Goal: Information Seeking & Learning: Learn about a topic

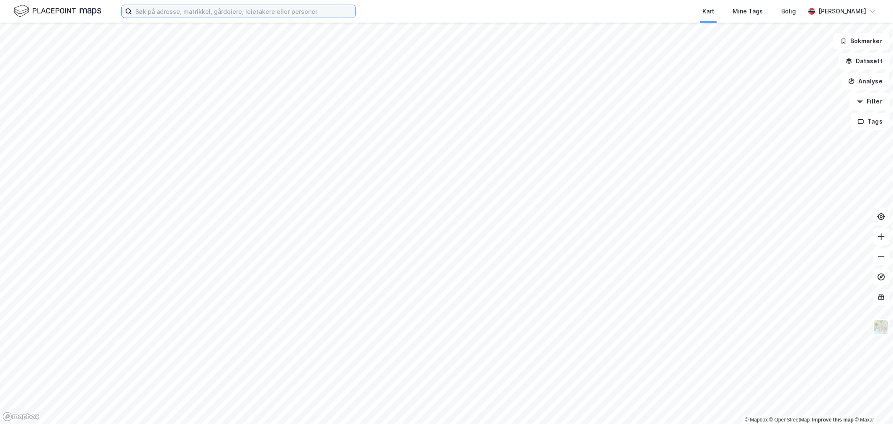
click at [156, 10] on input at bounding box center [244, 11] width 224 height 13
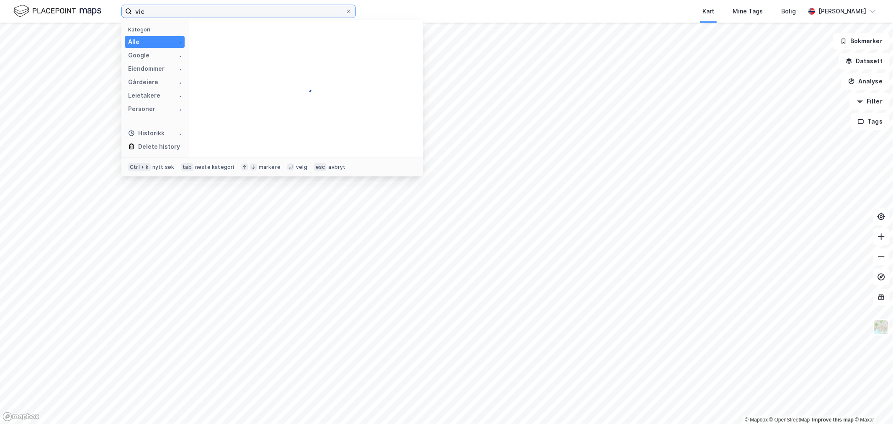
type input "vic"
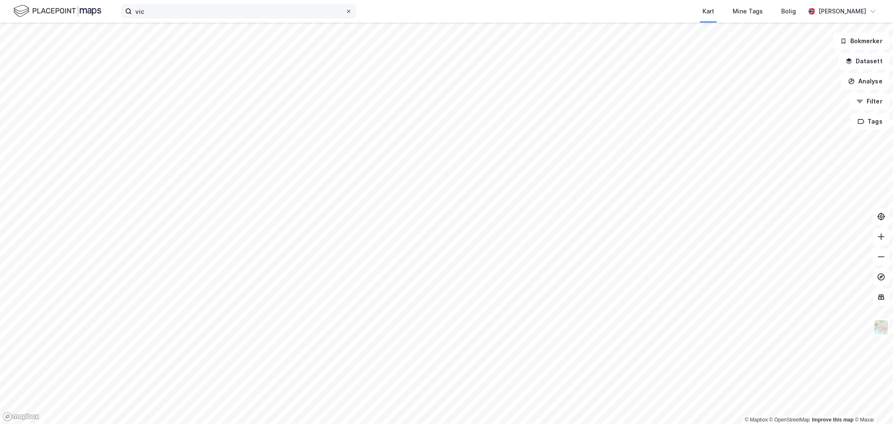
click at [350, 11] on icon at bounding box center [348, 11] width 5 height 5
click at [346, 11] on input "vic" at bounding box center [239, 11] width 214 height 13
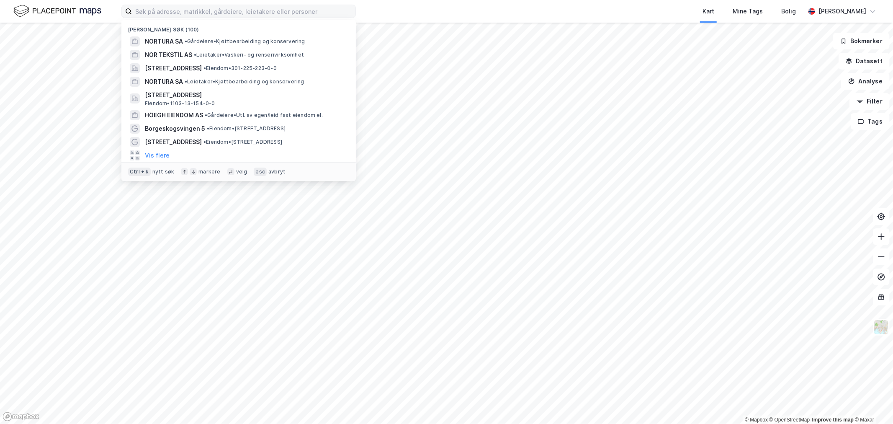
click at [480, 10] on div "Kart Mine Tags Bolig" at bounding box center [600, 11] width 409 height 23
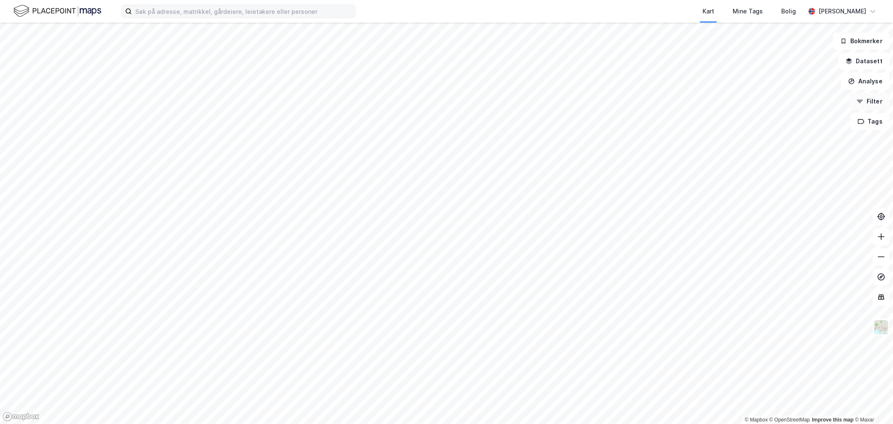
click at [875, 101] on button "Filter" at bounding box center [870, 101] width 40 height 17
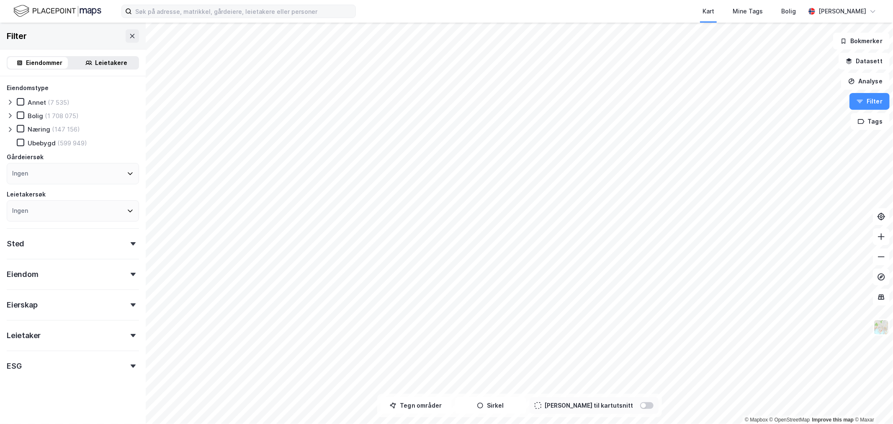
click at [56, 269] on div "Eiendom" at bounding box center [73, 271] width 132 height 24
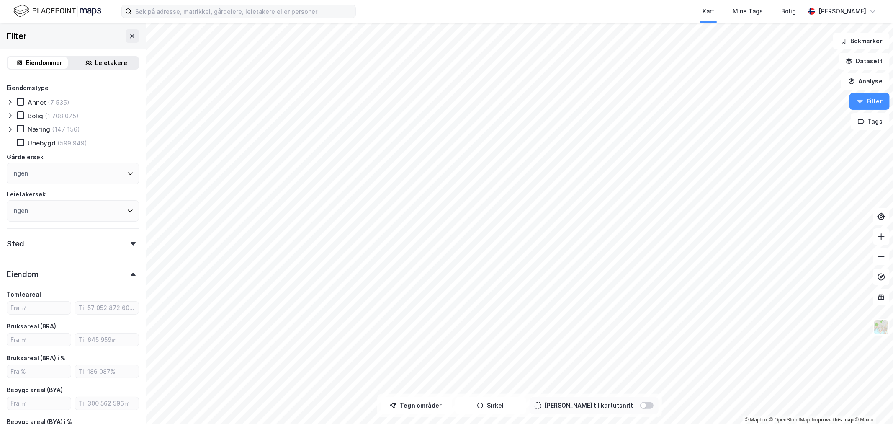
click at [57, 257] on div "Eiendomstype Annet (7 535) [PERSON_NAME] (1 708 075) Næring (147 156) [GEOGRAPH…" at bounding box center [73, 334] width 132 height 503
click at [53, 268] on div "Eiendom" at bounding box center [73, 271] width 132 height 24
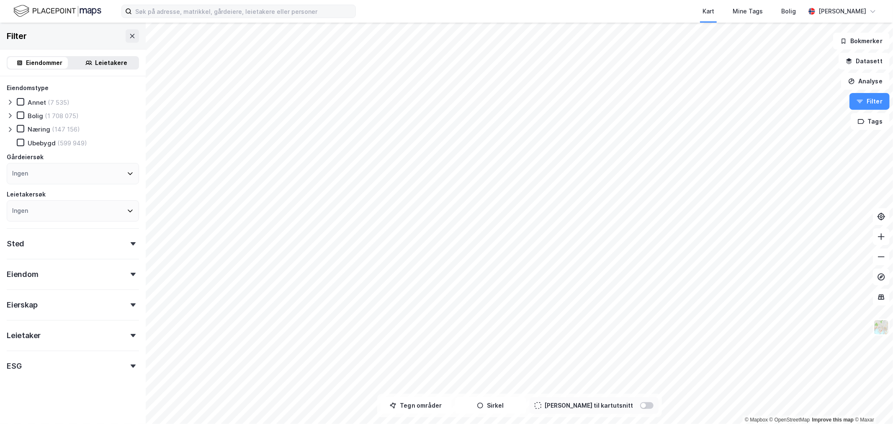
click at [52, 166] on div "Ingen" at bounding box center [73, 173] width 132 height 21
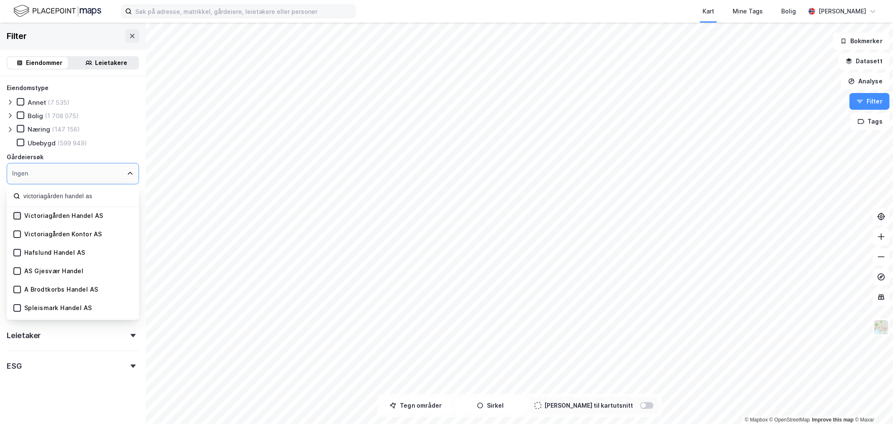
type input "victoriagården handel as"
click at [15, 215] on icon at bounding box center [17, 215] width 5 height 3
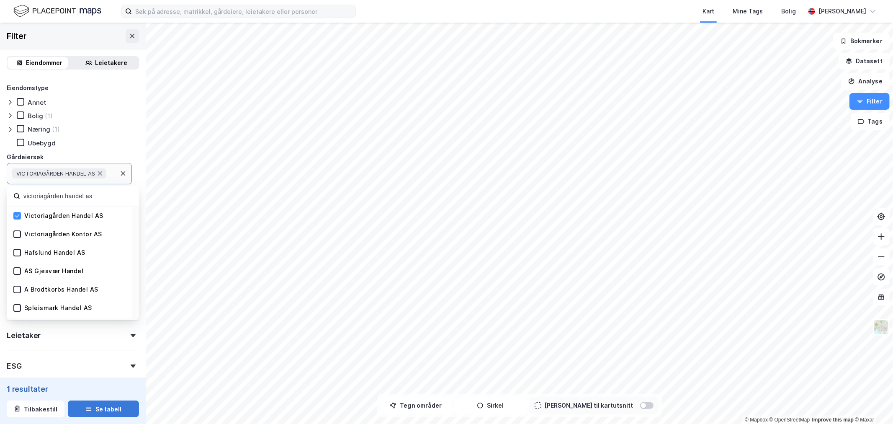
click at [92, 405] on button "Se tabell" at bounding box center [103, 408] width 71 height 17
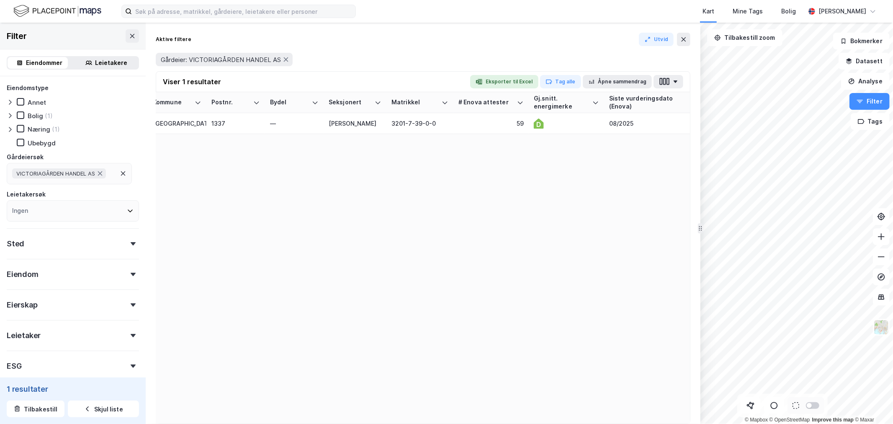
scroll to position [0, 834]
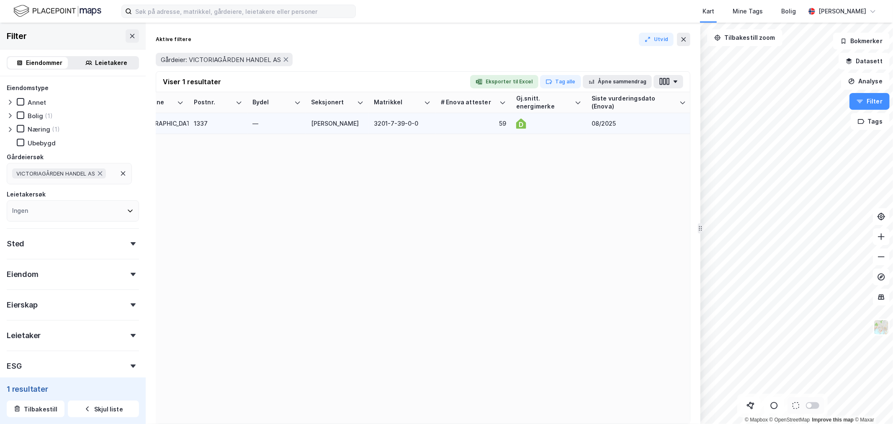
click at [403, 120] on div "3201-7-39-0-0" at bounding box center [402, 123] width 57 height 9
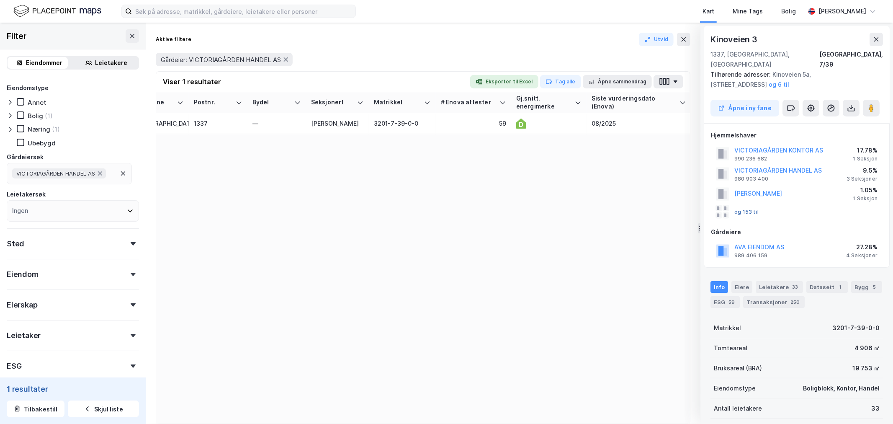
click at [0, 0] on button "og 153 til" at bounding box center [0, 0] width 0 height 0
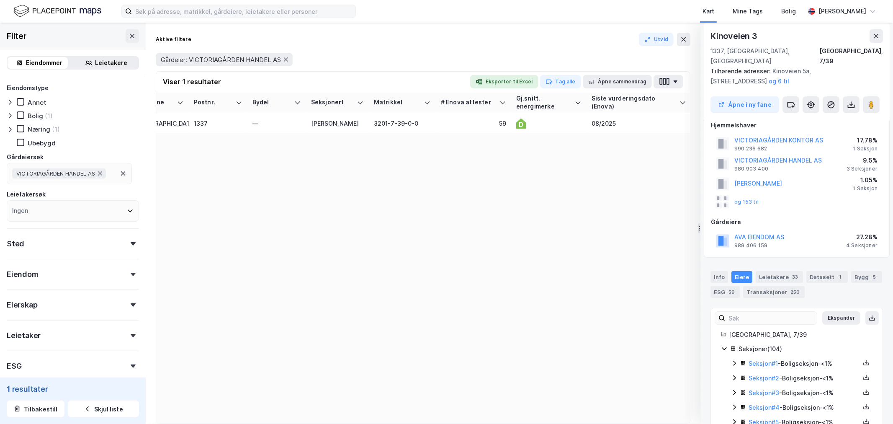
scroll to position [0, 0]
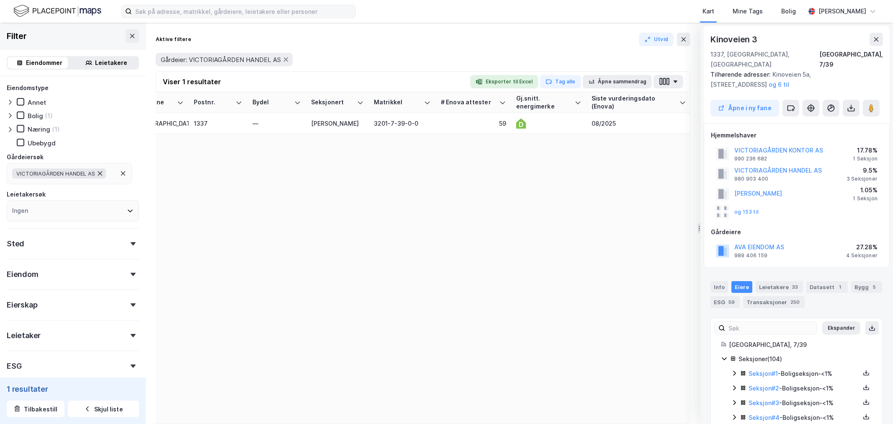
click at [102, 173] on icon at bounding box center [100, 173] width 4 height 5
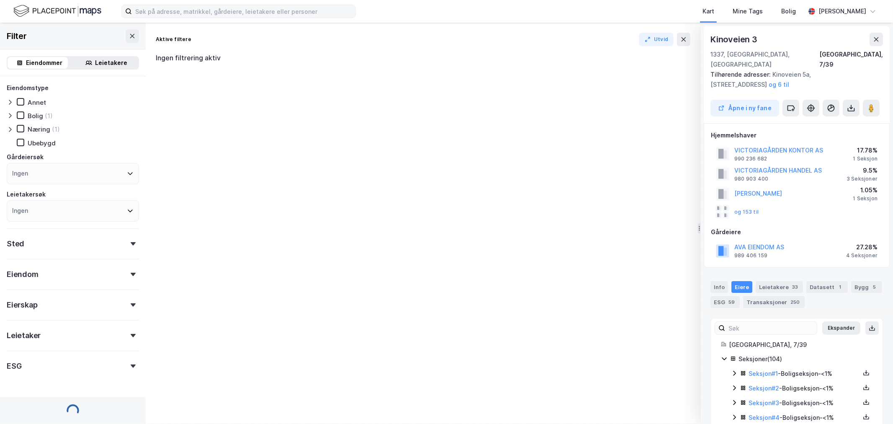
click at [70, 174] on div "Ingen" at bounding box center [73, 173] width 132 height 21
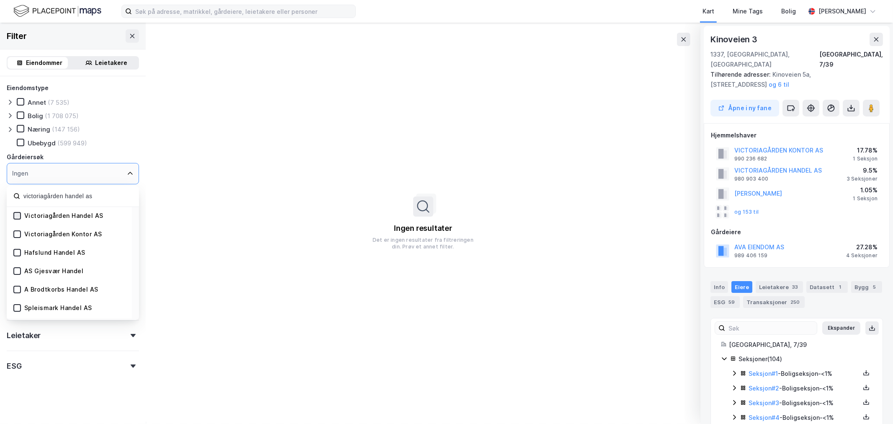
click at [19, 214] on icon at bounding box center [17, 216] width 6 height 6
click at [17, 230] on div at bounding box center [17, 234] width 8 height 8
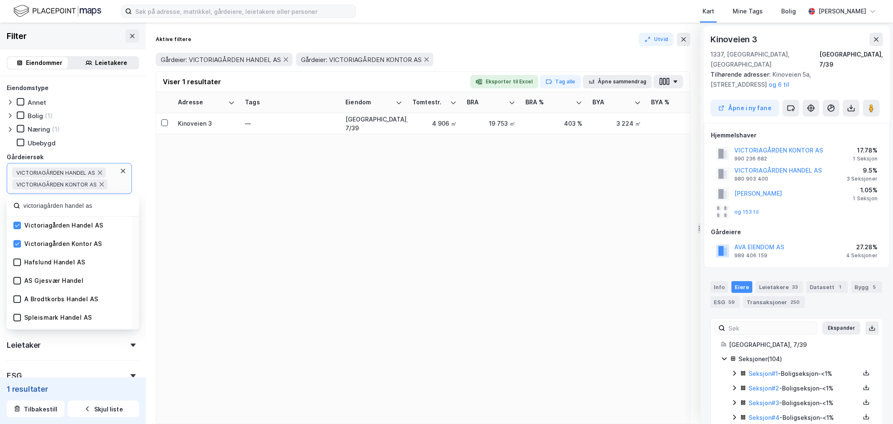
click at [122, 170] on icon at bounding box center [123, 171] width 7 height 7
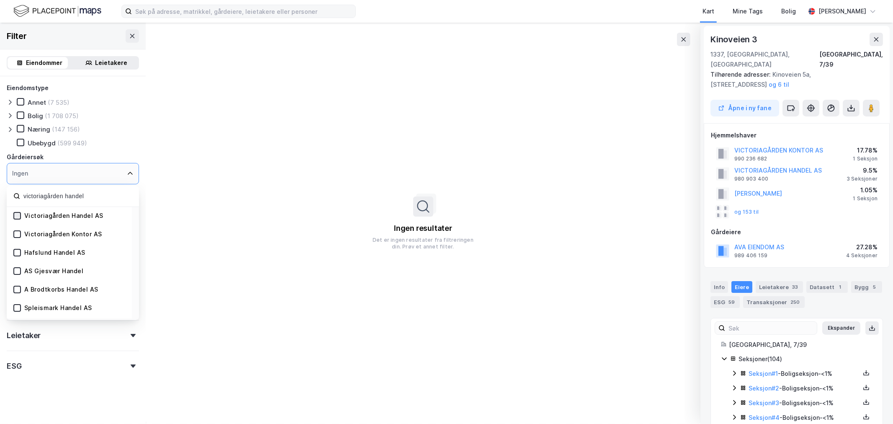
type input "victoriagården handel"
click at [14, 216] on icon at bounding box center [17, 216] width 6 height 6
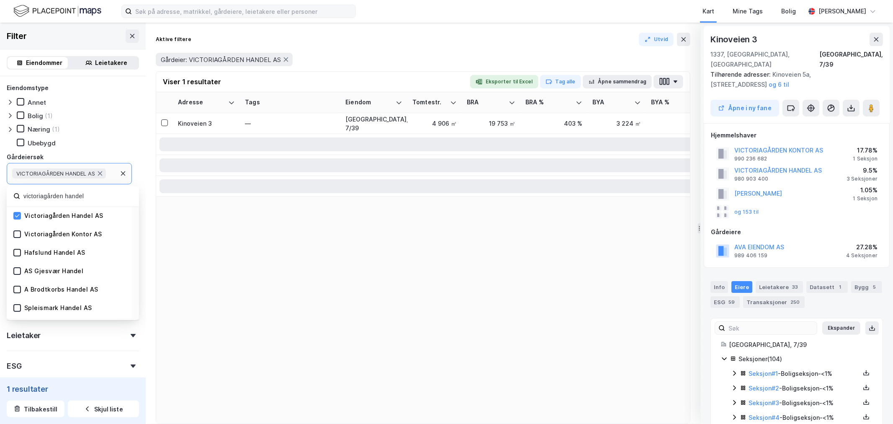
click at [13, 230] on div "Victoriagården Kontor AS" at bounding box center [69, 234] width 125 height 18
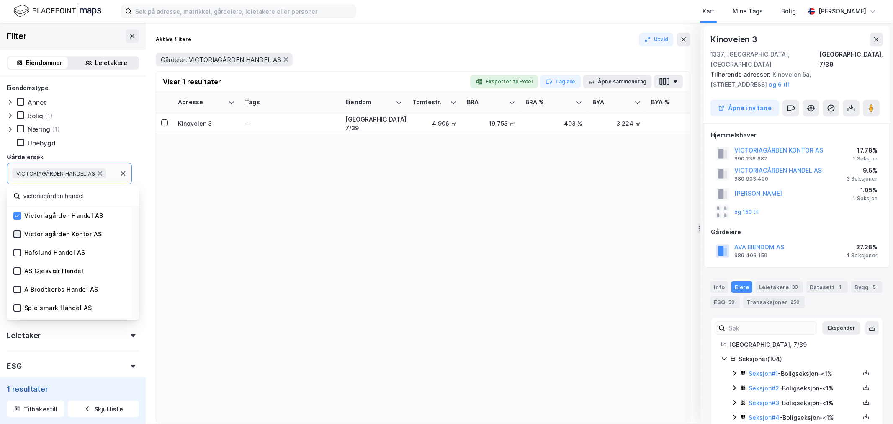
click at [15, 232] on icon at bounding box center [17, 234] width 6 height 6
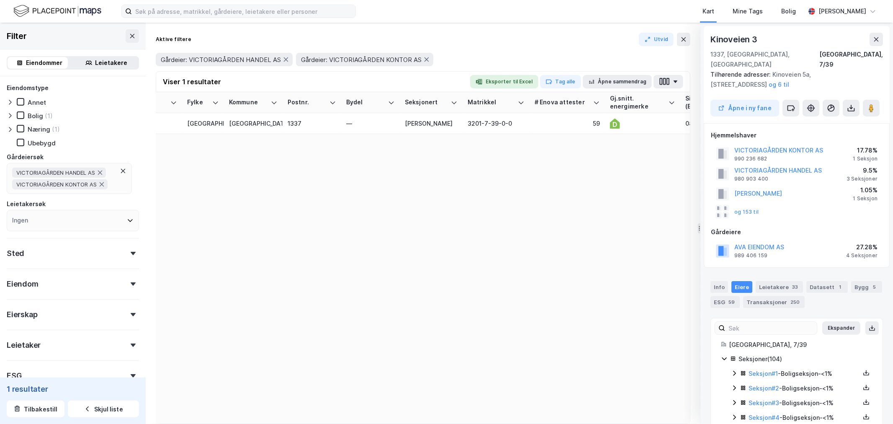
scroll to position [0, 744]
click at [287, 59] on icon at bounding box center [286, 59] width 7 height 7
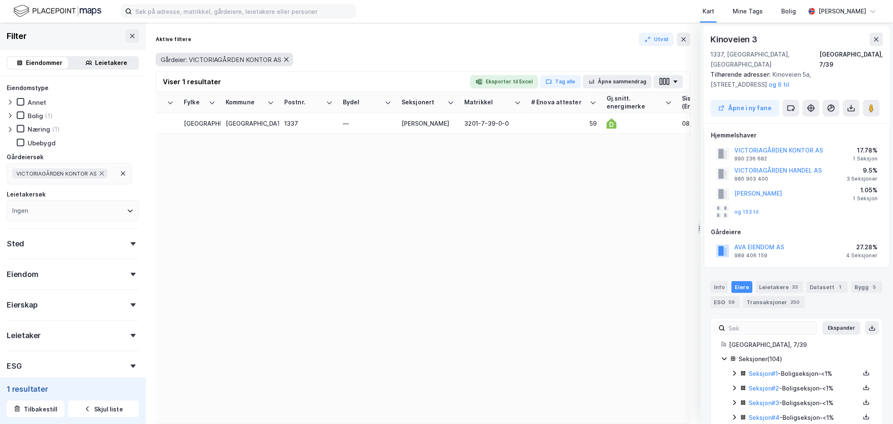
click at [285, 59] on icon at bounding box center [286, 59] width 7 height 7
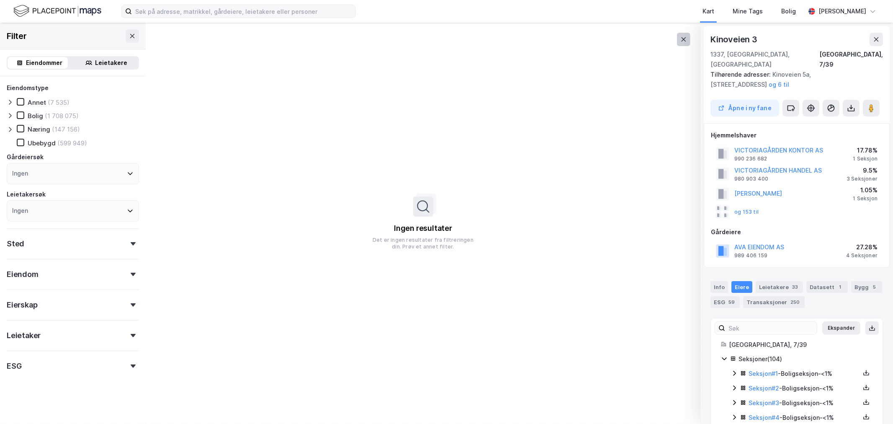
click at [684, 40] on icon at bounding box center [684, 39] width 5 height 4
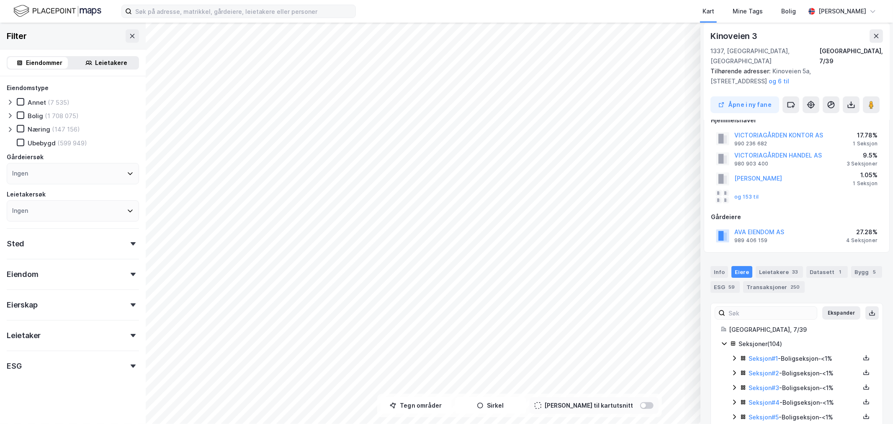
scroll to position [0, 0]
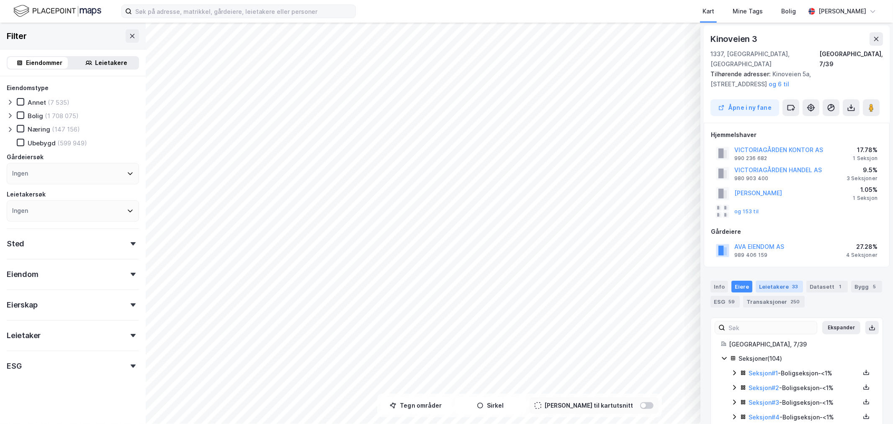
click at [776, 281] on div "Leietakere 33" at bounding box center [779, 287] width 47 height 12
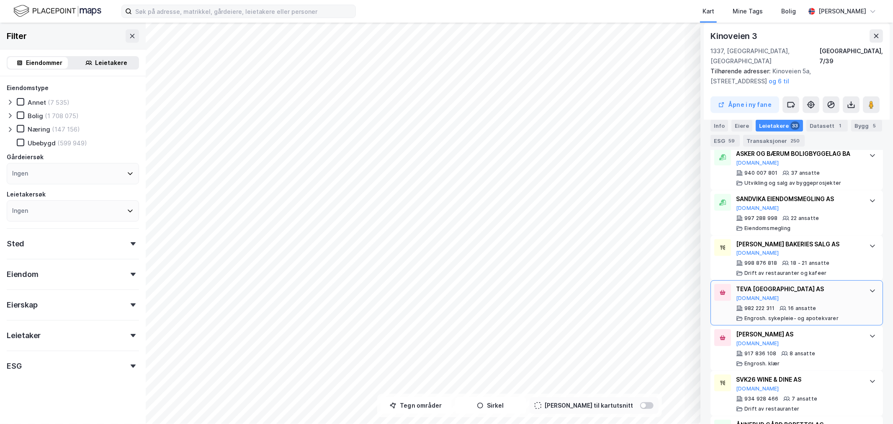
scroll to position [0, 0]
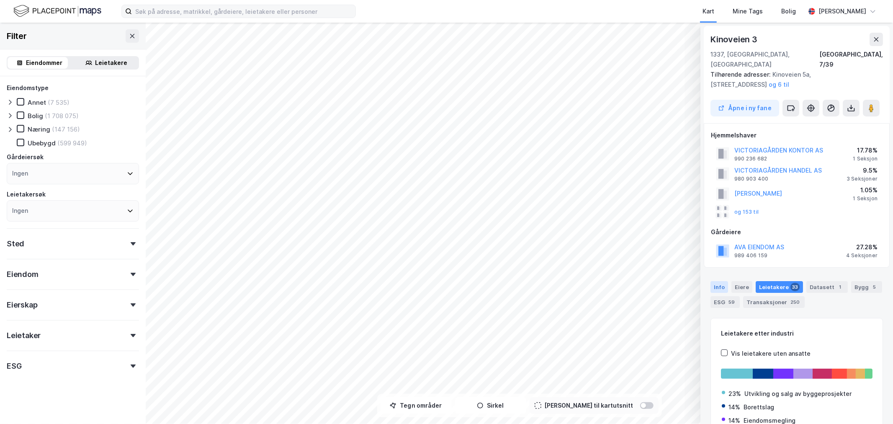
click at [720, 281] on div "Info" at bounding box center [720, 287] width 18 height 12
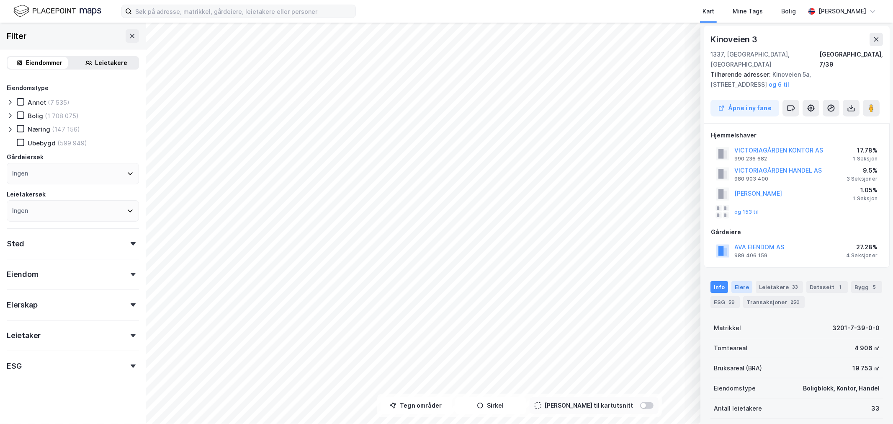
click at [744, 281] on div "Eiere" at bounding box center [742, 287] width 21 height 12
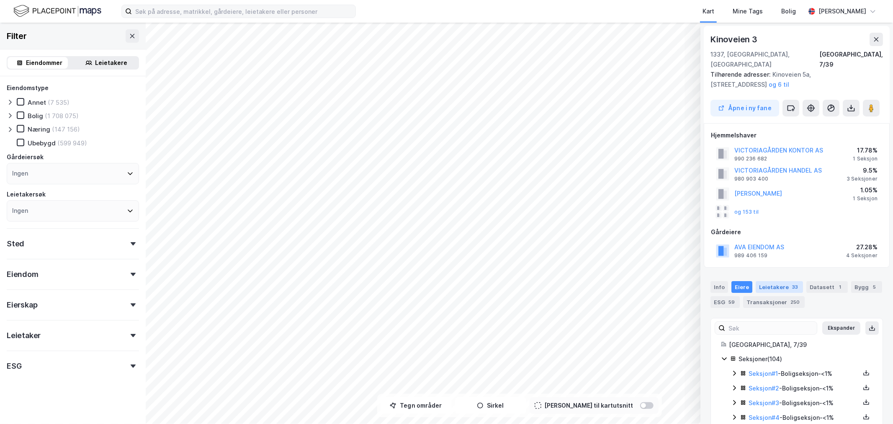
click at [791, 283] on div "33" at bounding box center [795, 287] width 9 height 8
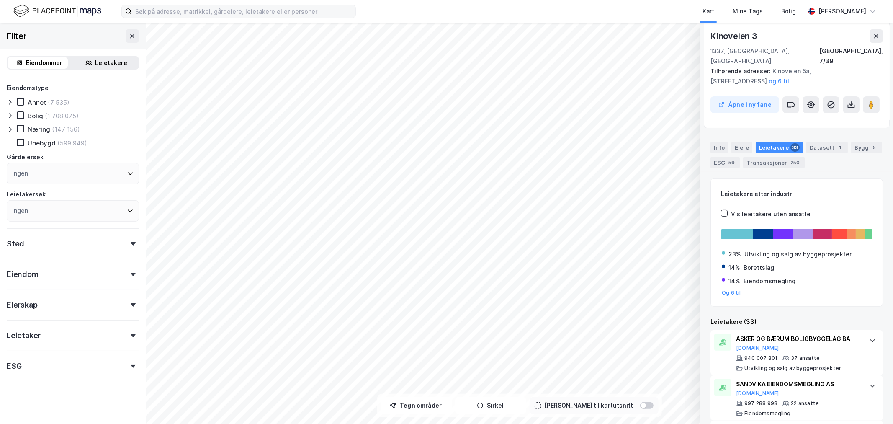
scroll to position [93, 0]
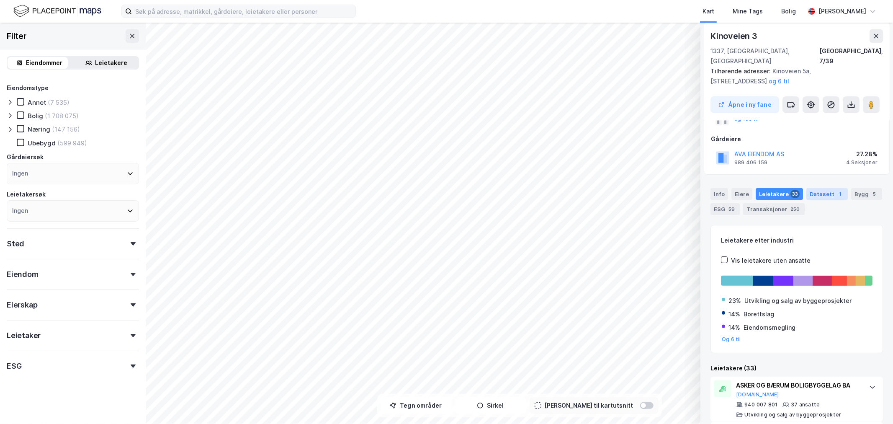
click at [822, 188] on div "Datasett 1" at bounding box center [827, 194] width 41 height 12
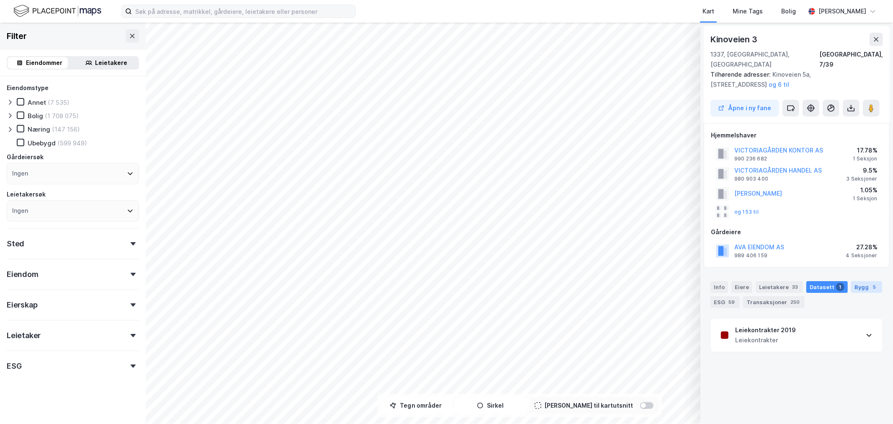
click at [856, 281] on div "Bygg 5" at bounding box center [866, 287] width 31 height 12
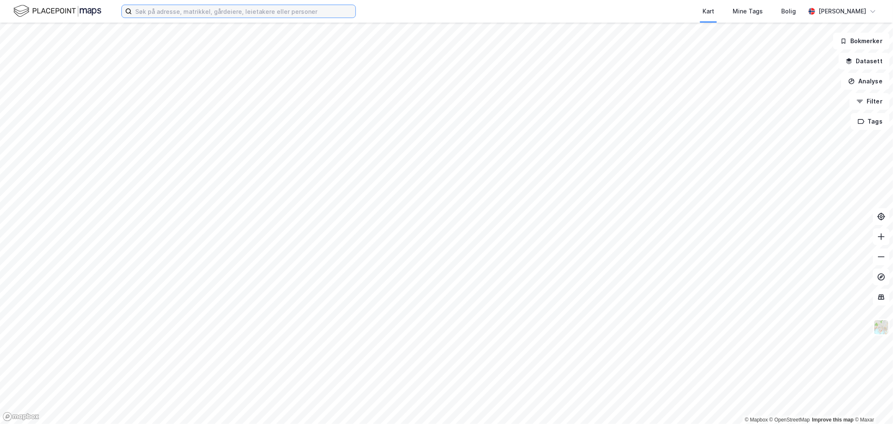
click at [254, 15] on input at bounding box center [244, 11] width 224 height 13
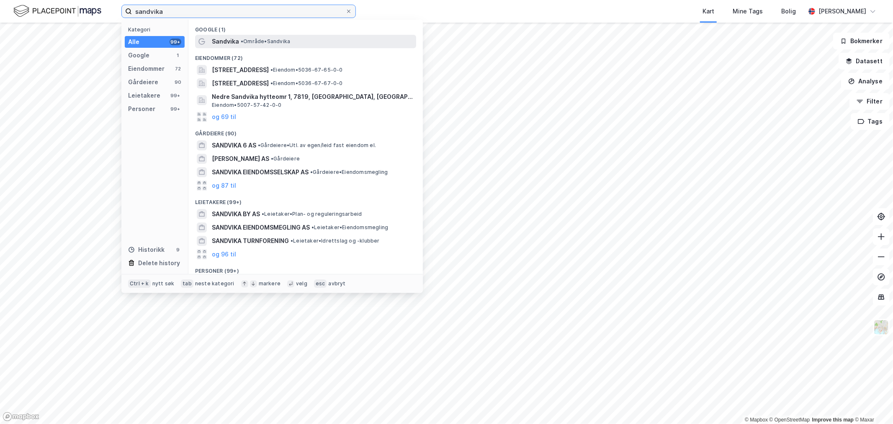
type input "sandvika"
click at [250, 41] on span "• Område • Sandvika" at bounding box center [265, 41] width 49 height 7
